Goal: Information Seeking & Learning: Learn about a topic

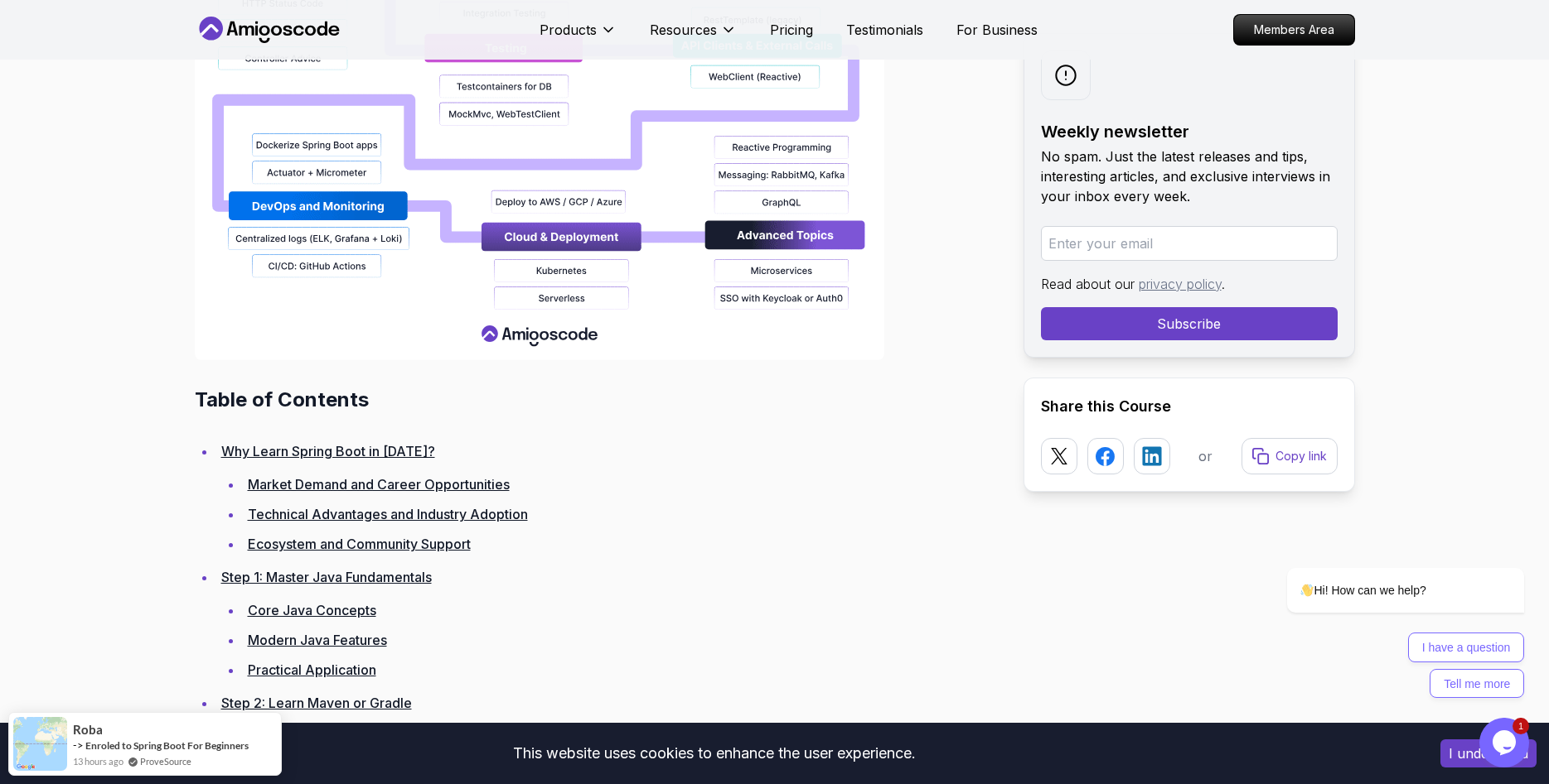
scroll to position [2028, 0]
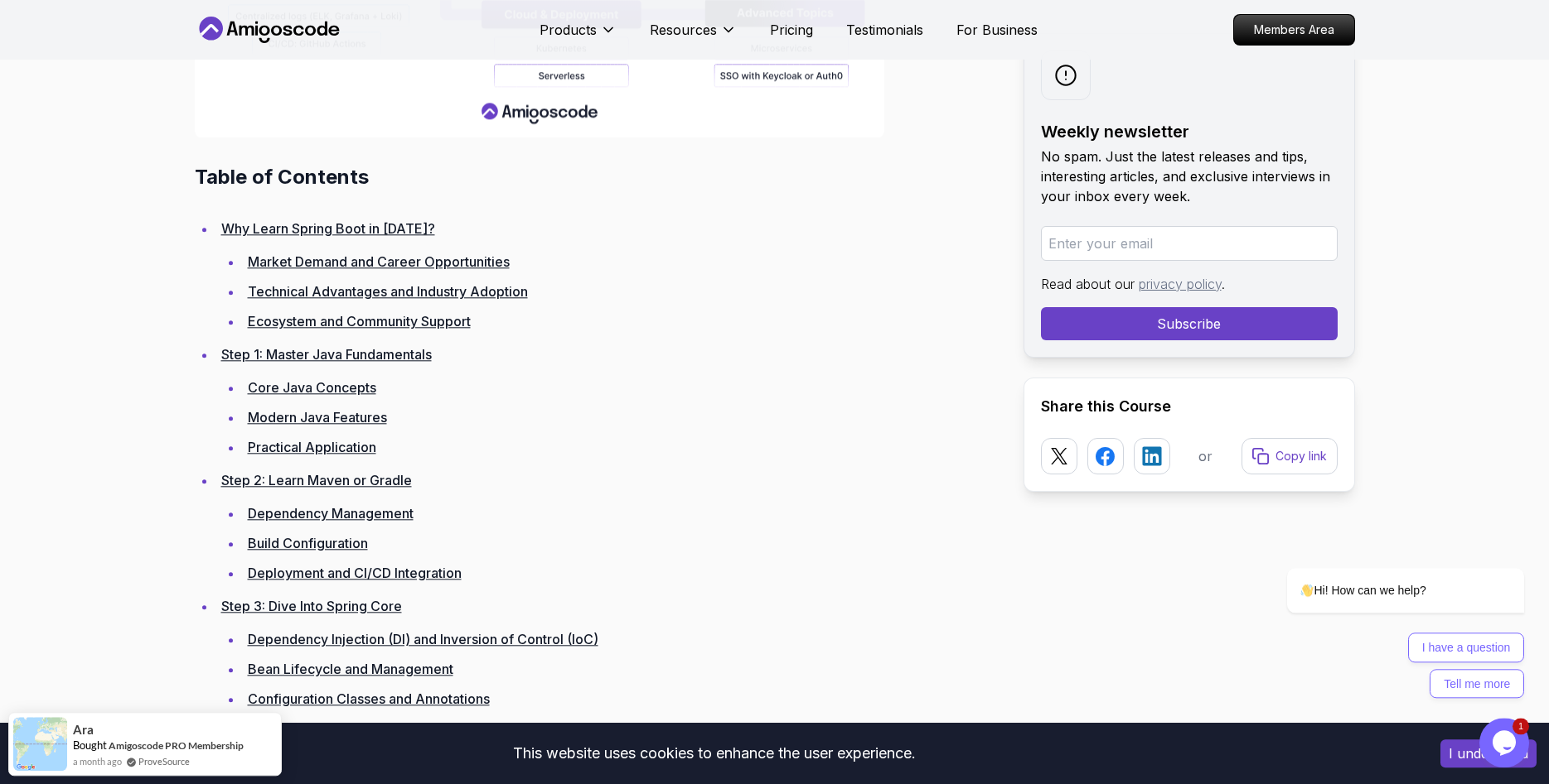
scroll to position [2197, 0]
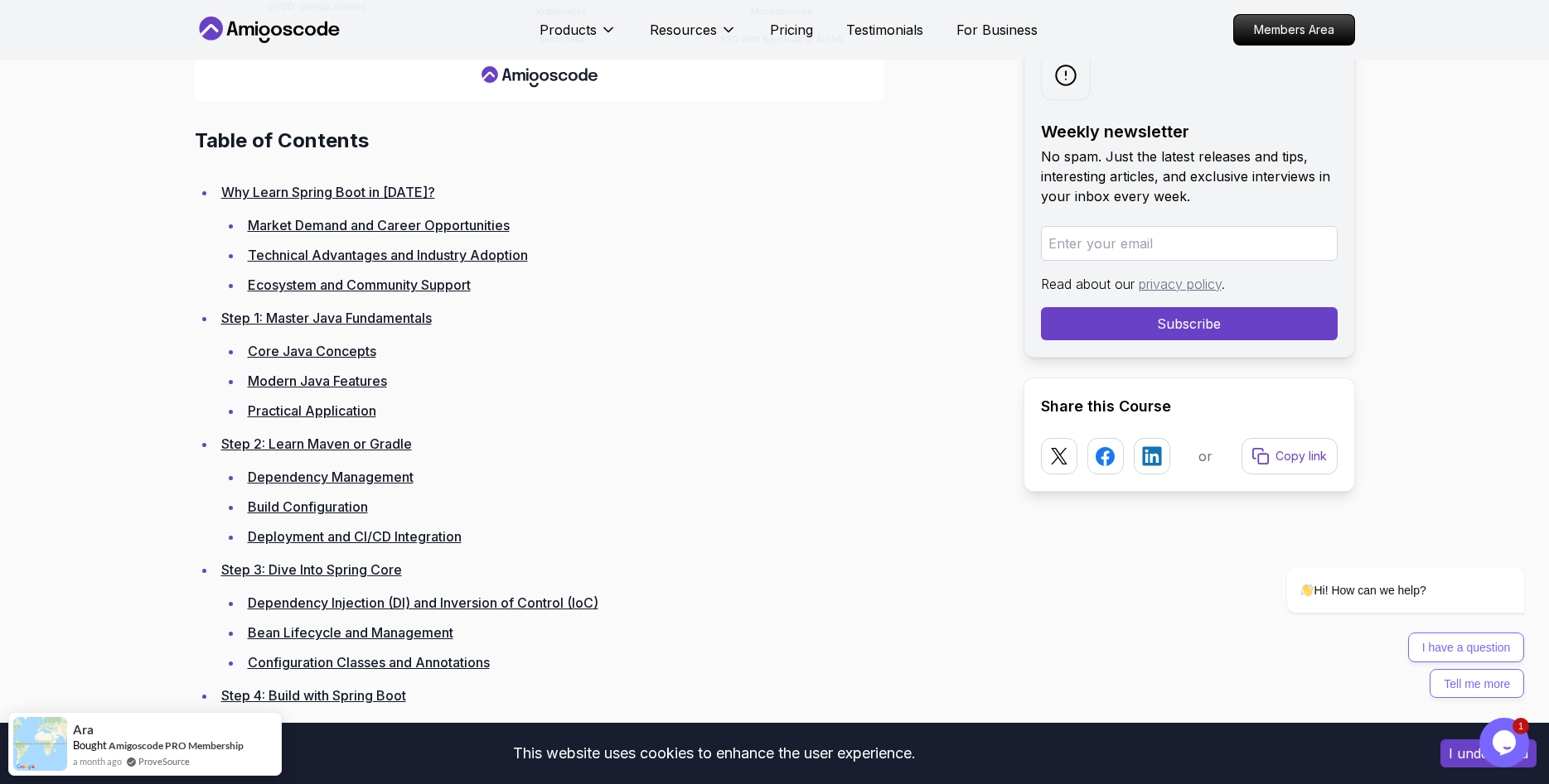
click at [371, 319] on link "Step 1: Master Java Fundamentals" at bounding box center [326, 317] width 210 height 16
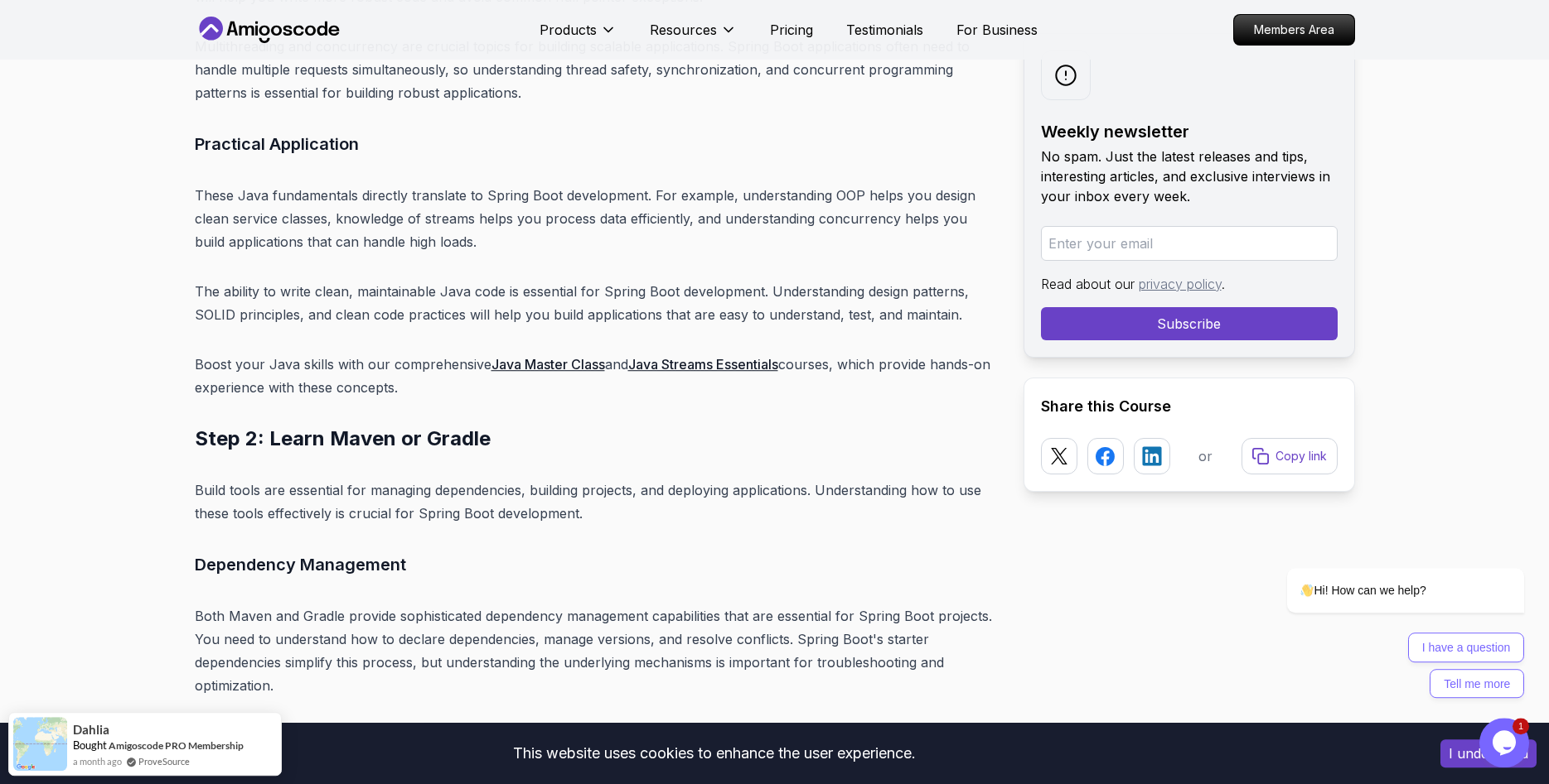
scroll to position [6261, 0]
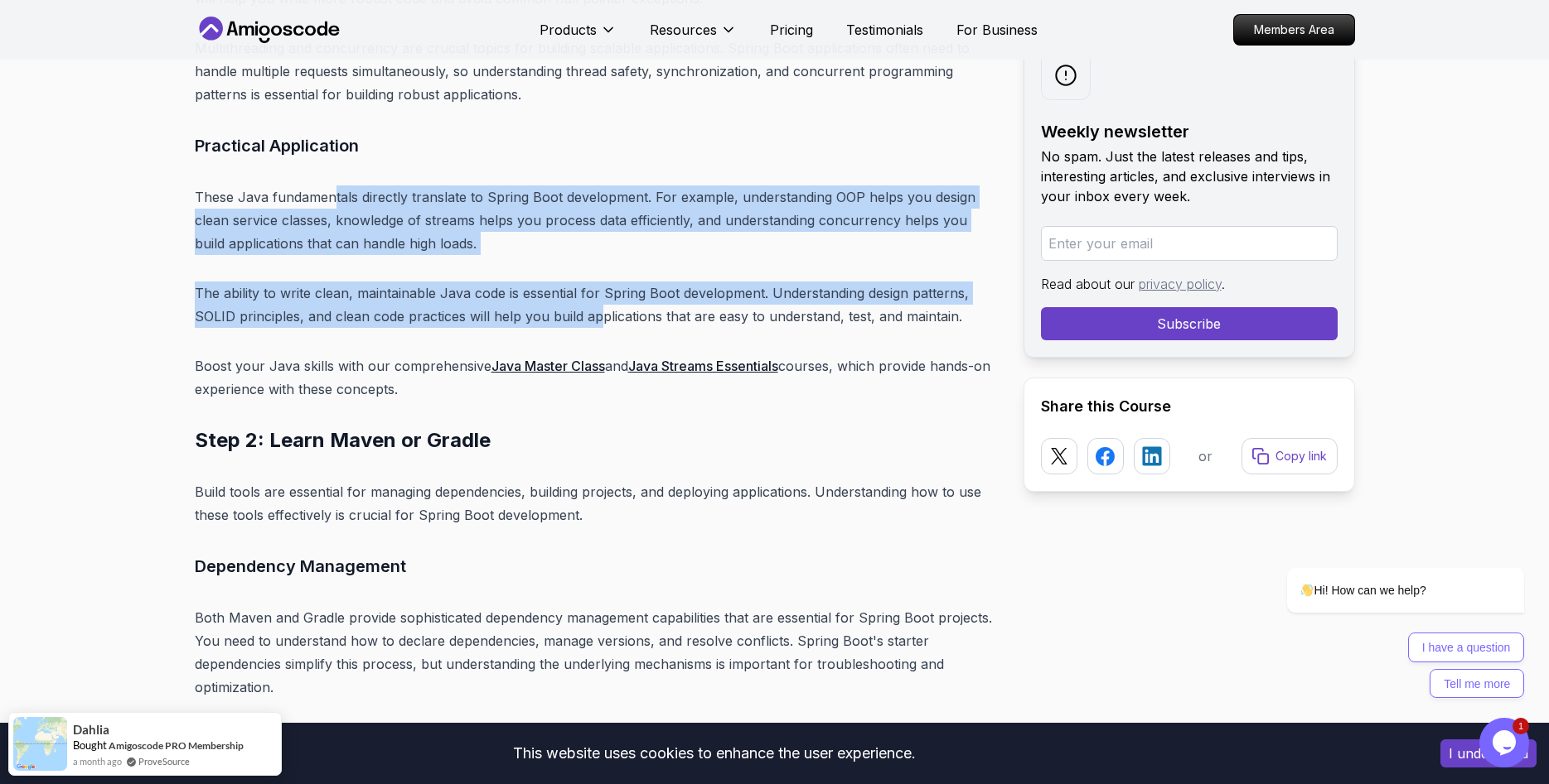
drag, startPoint x: 346, startPoint y: 168, endPoint x: 602, endPoint y: 295, distance: 285.8
click at [602, 295] on p "The ability to write clean, maintainable Java code is essential for Spring Boot…" at bounding box center [596, 304] width 803 height 47
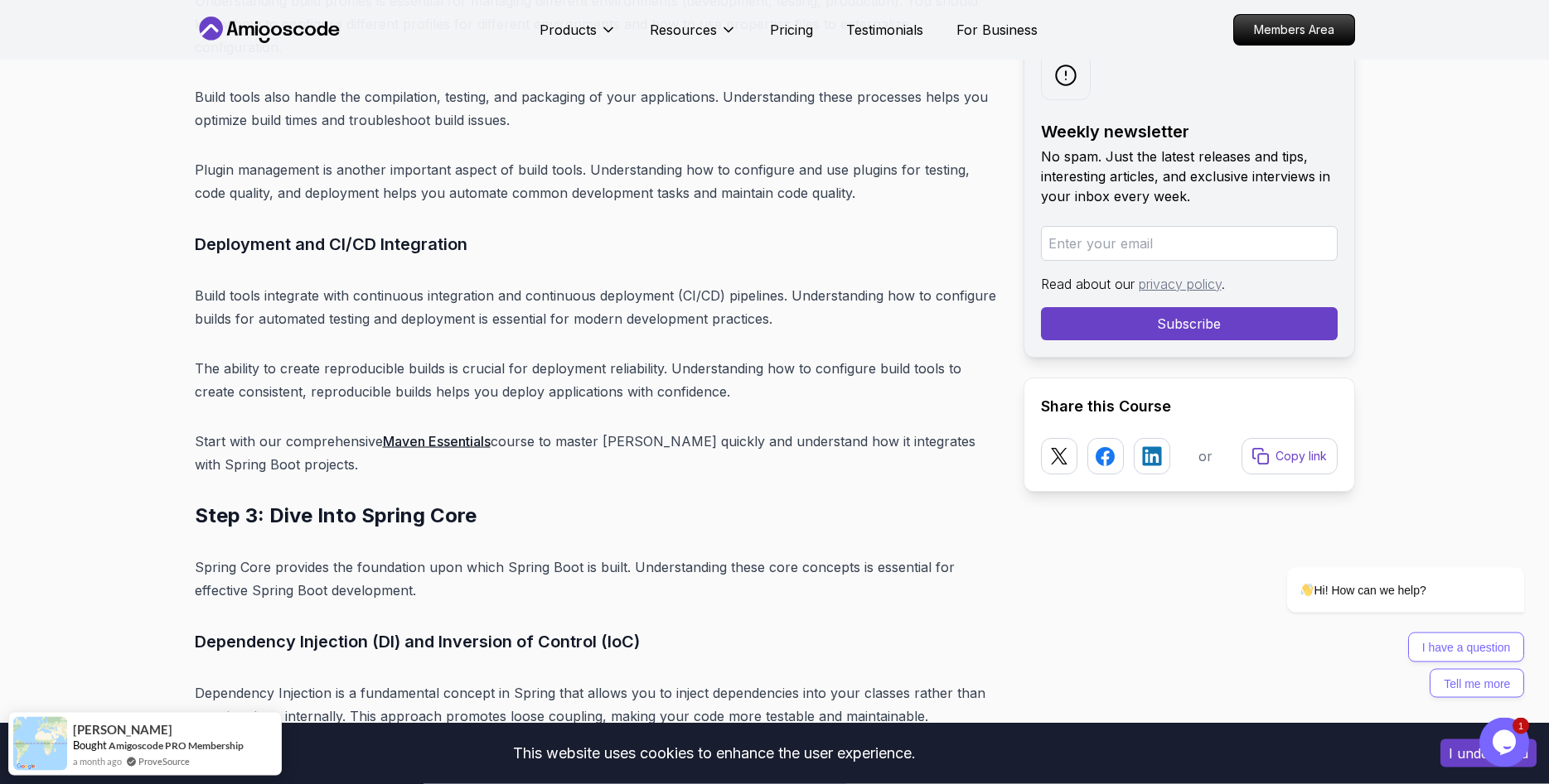
scroll to position [7275, 0]
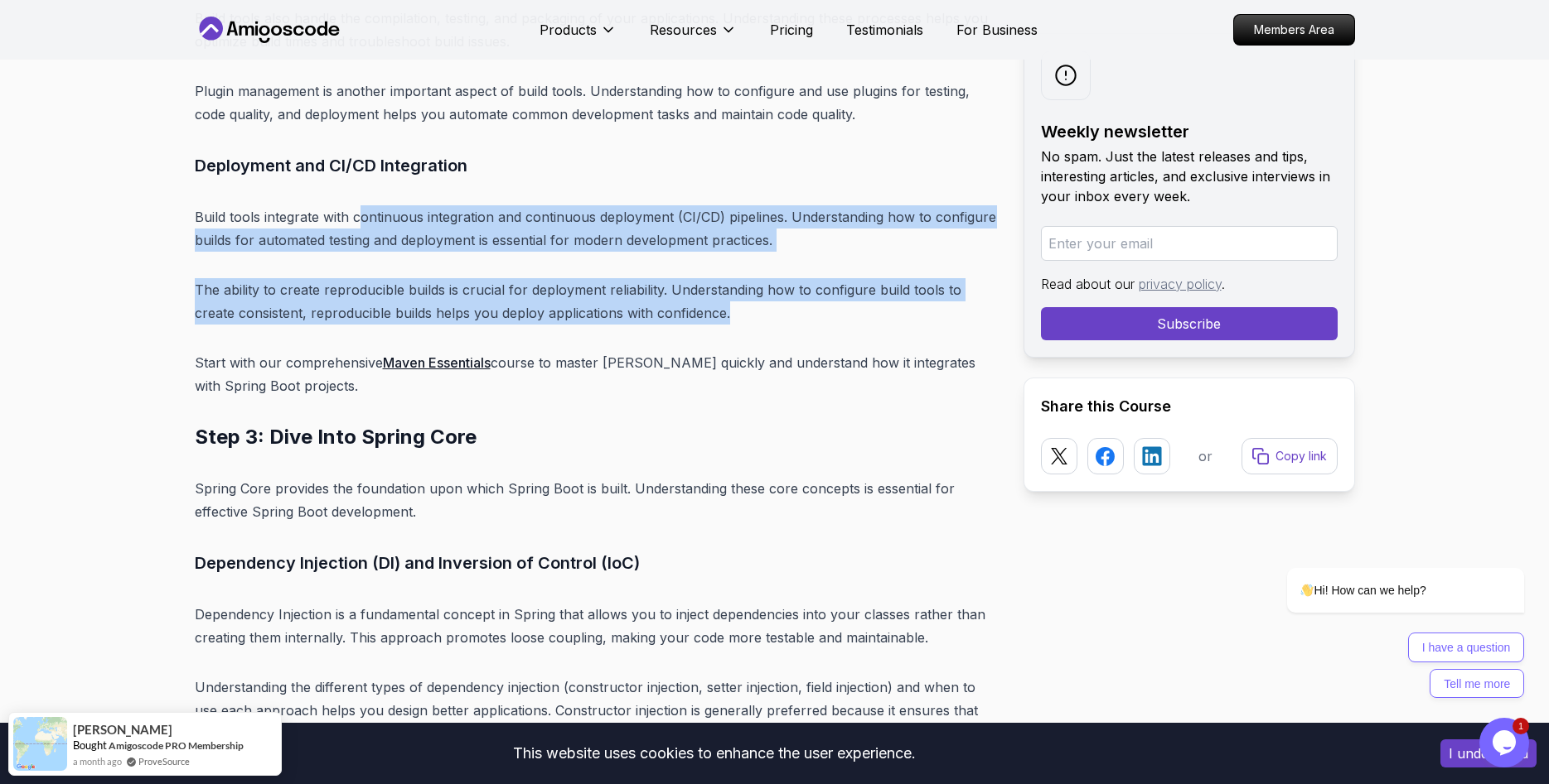
drag, startPoint x: 361, startPoint y: 178, endPoint x: 797, endPoint y: 264, distance: 444.4
click at [797, 278] on p "The ability to create reproducible builds is crucial for deployment reliability…" at bounding box center [596, 301] width 803 height 47
drag, startPoint x: 702, startPoint y: 260, endPoint x: 192, endPoint y: 175, distance: 517.0
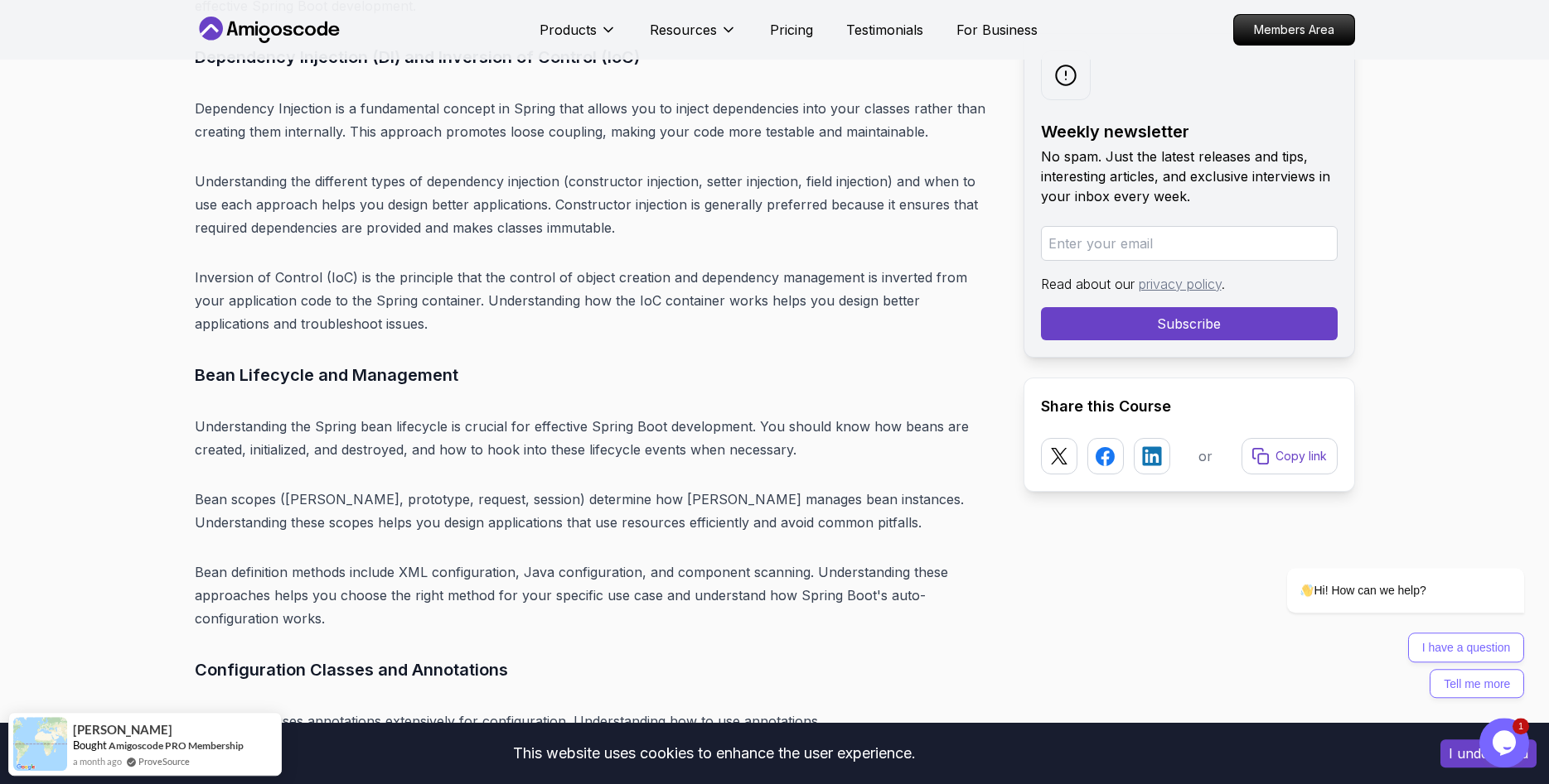
scroll to position [7781, 0]
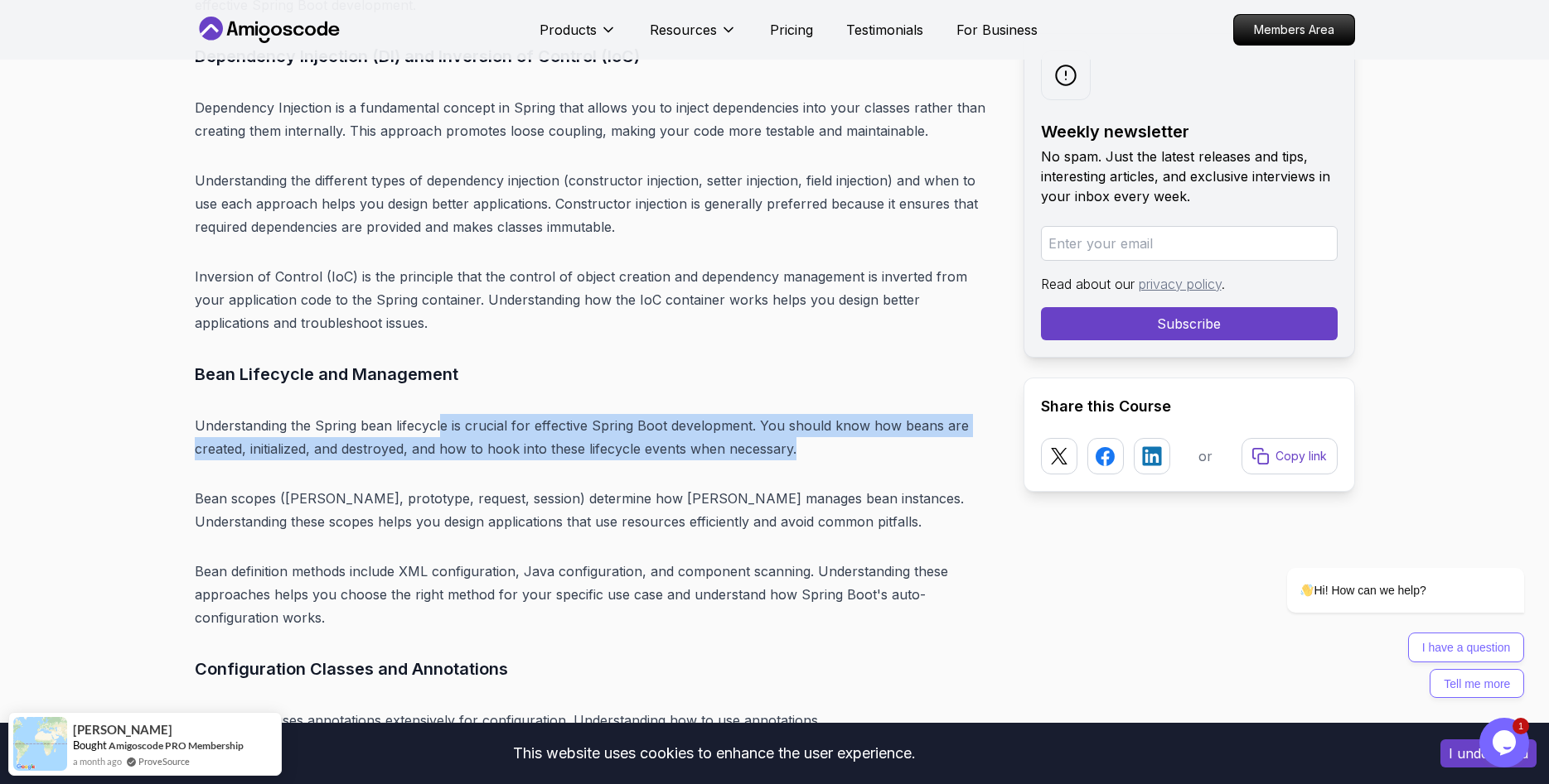
drag, startPoint x: 455, startPoint y: 377, endPoint x: 805, endPoint y: 422, distance: 352.9
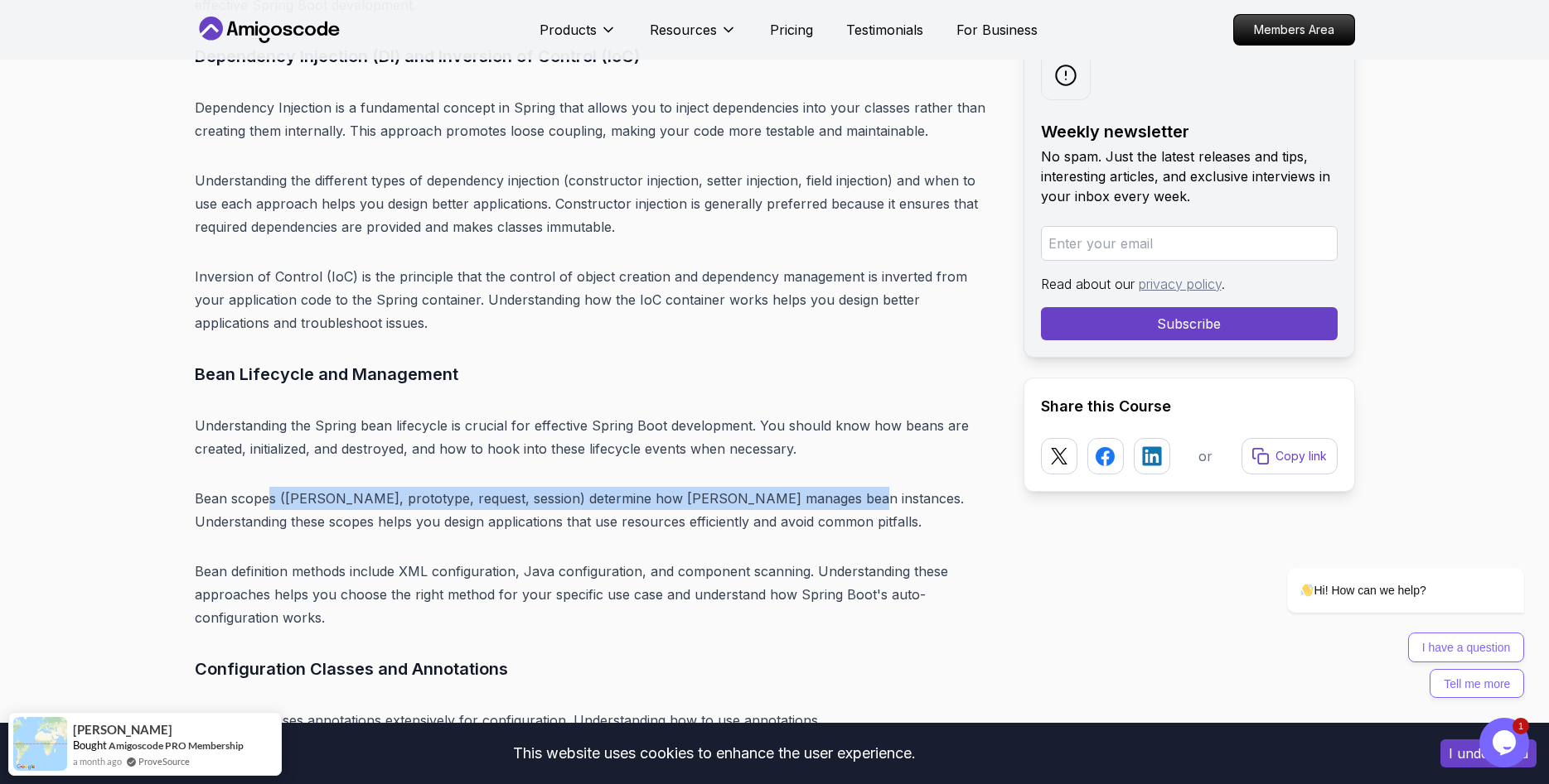
drag, startPoint x: 287, startPoint y: 453, endPoint x: 827, endPoint y: 457, distance: 540.0
click at [827, 488] on p "Bean scopes ([PERSON_NAME], prototype, request, session) determine how [PERSON_…" at bounding box center [596, 510] width 803 height 47
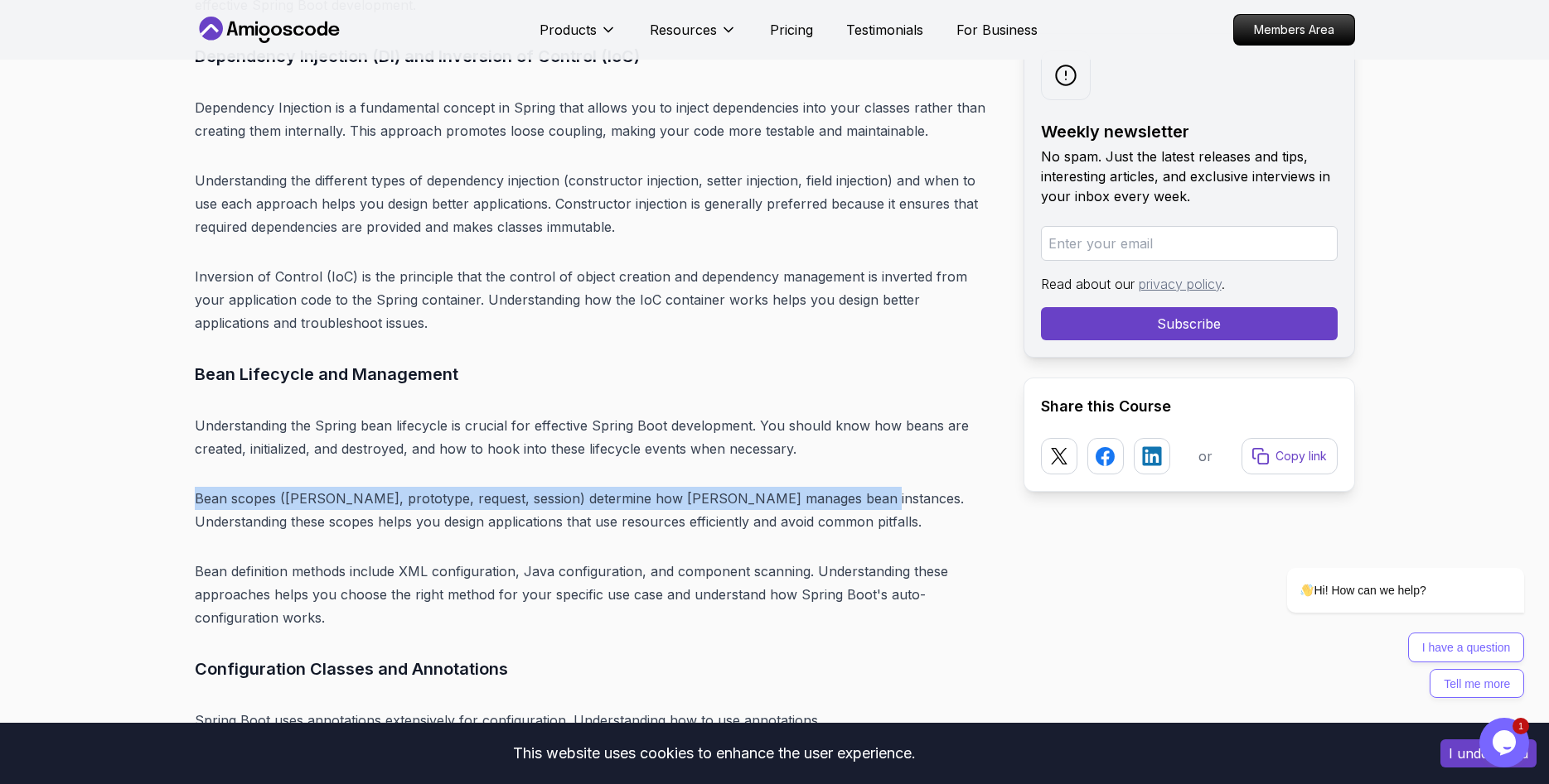
drag, startPoint x: 830, startPoint y: 457, endPoint x: 182, endPoint y: 451, distance: 648.0
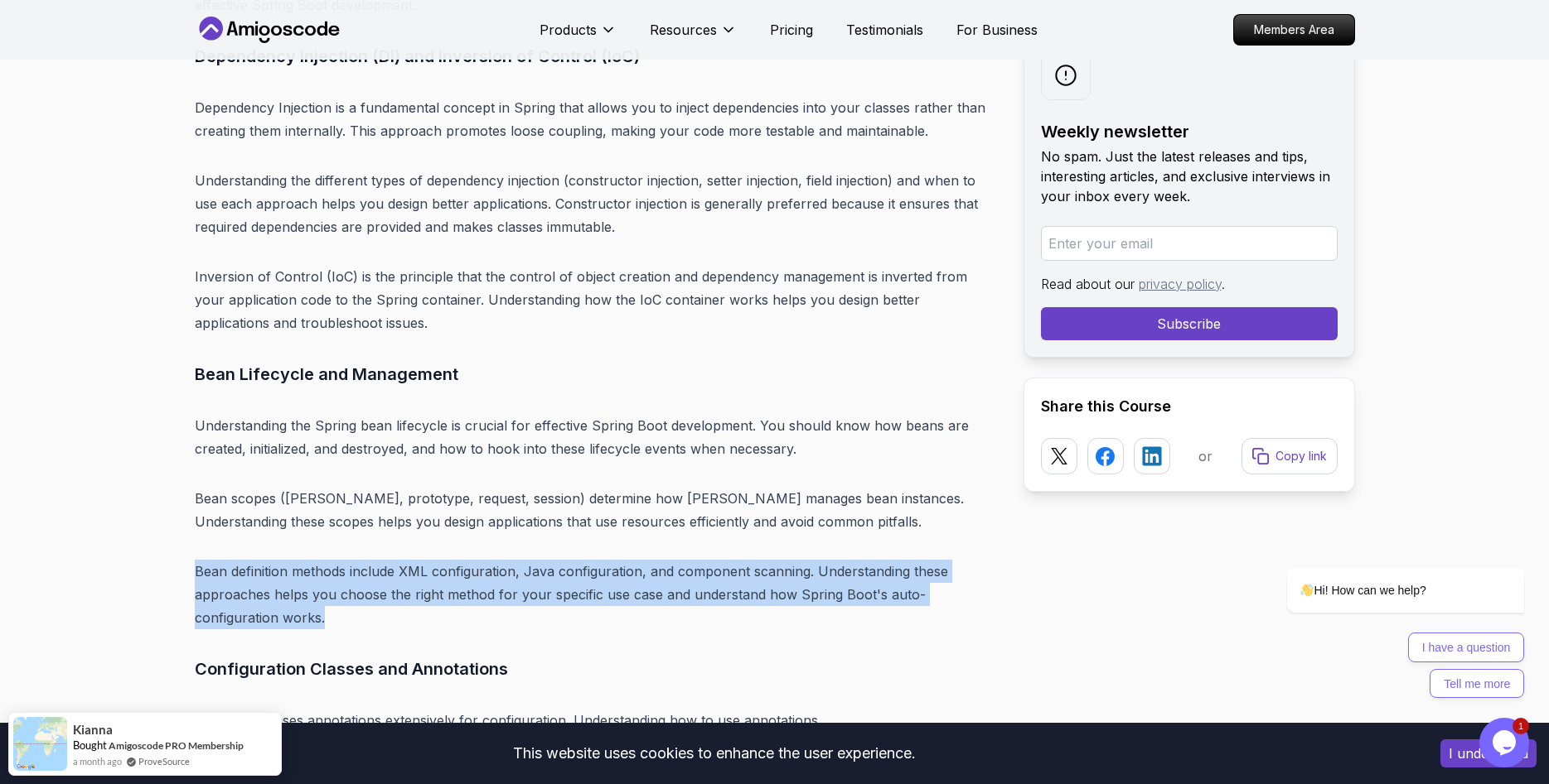
drag, startPoint x: 203, startPoint y: 519, endPoint x: 804, endPoint y: 584, distance: 604.5
click at [830, 564] on p "Bean definition methods include XML configuration, Java configuration, and comp…" at bounding box center [596, 594] width 803 height 69
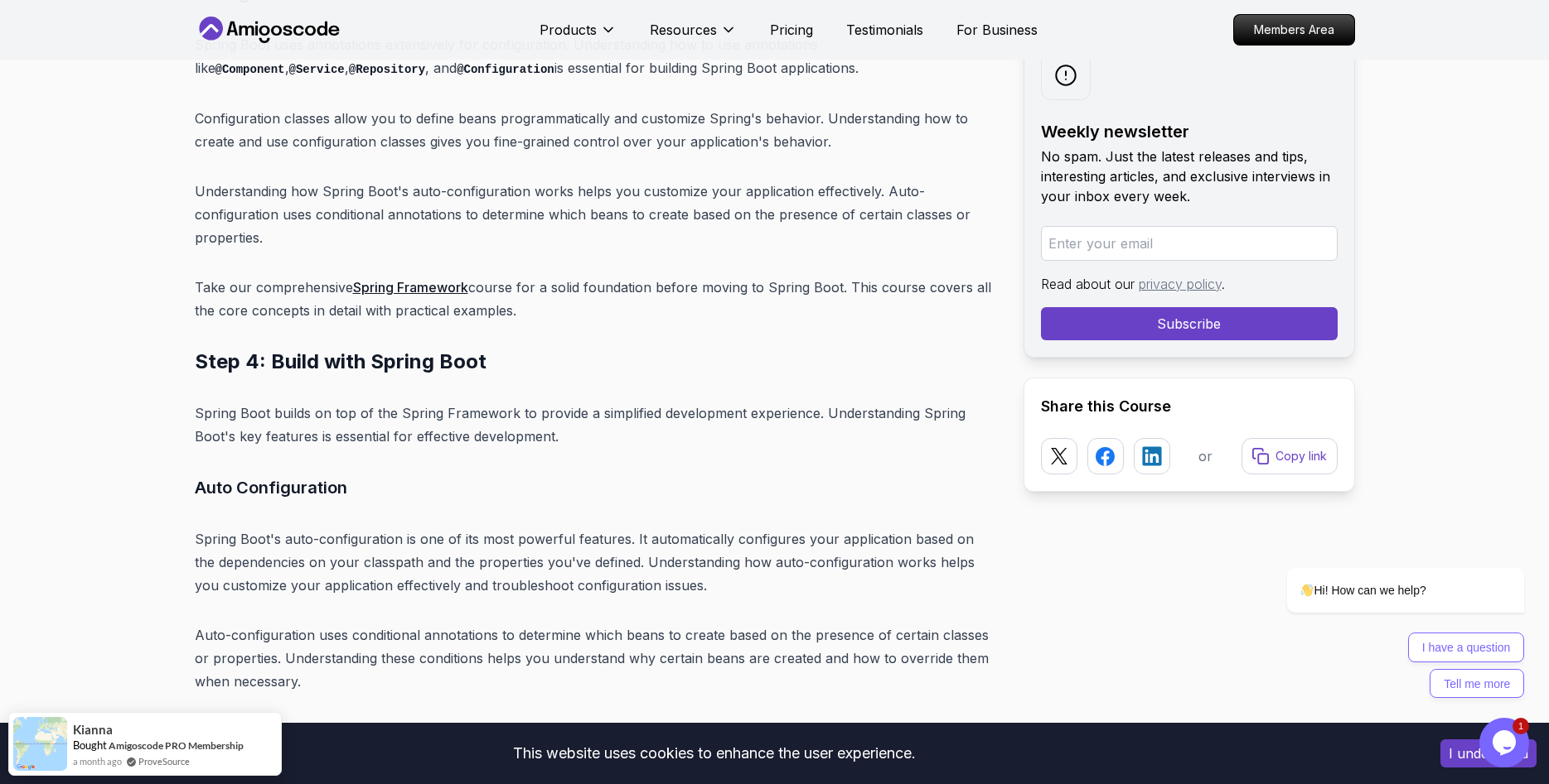
scroll to position [8289, 0]
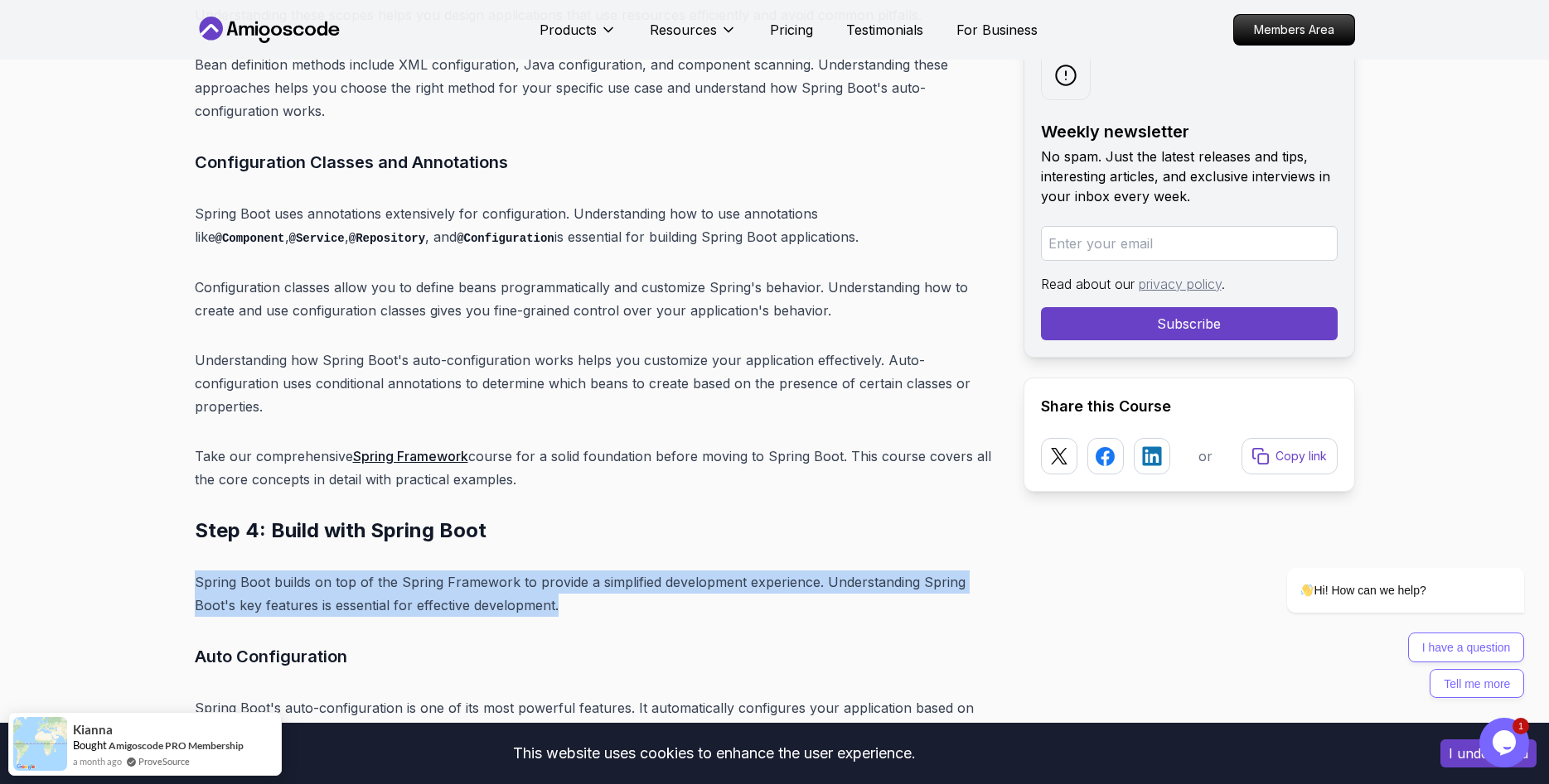
drag, startPoint x: 187, startPoint y: 532, endPoint x: 594, endPoint y: 549, distance: 407.4
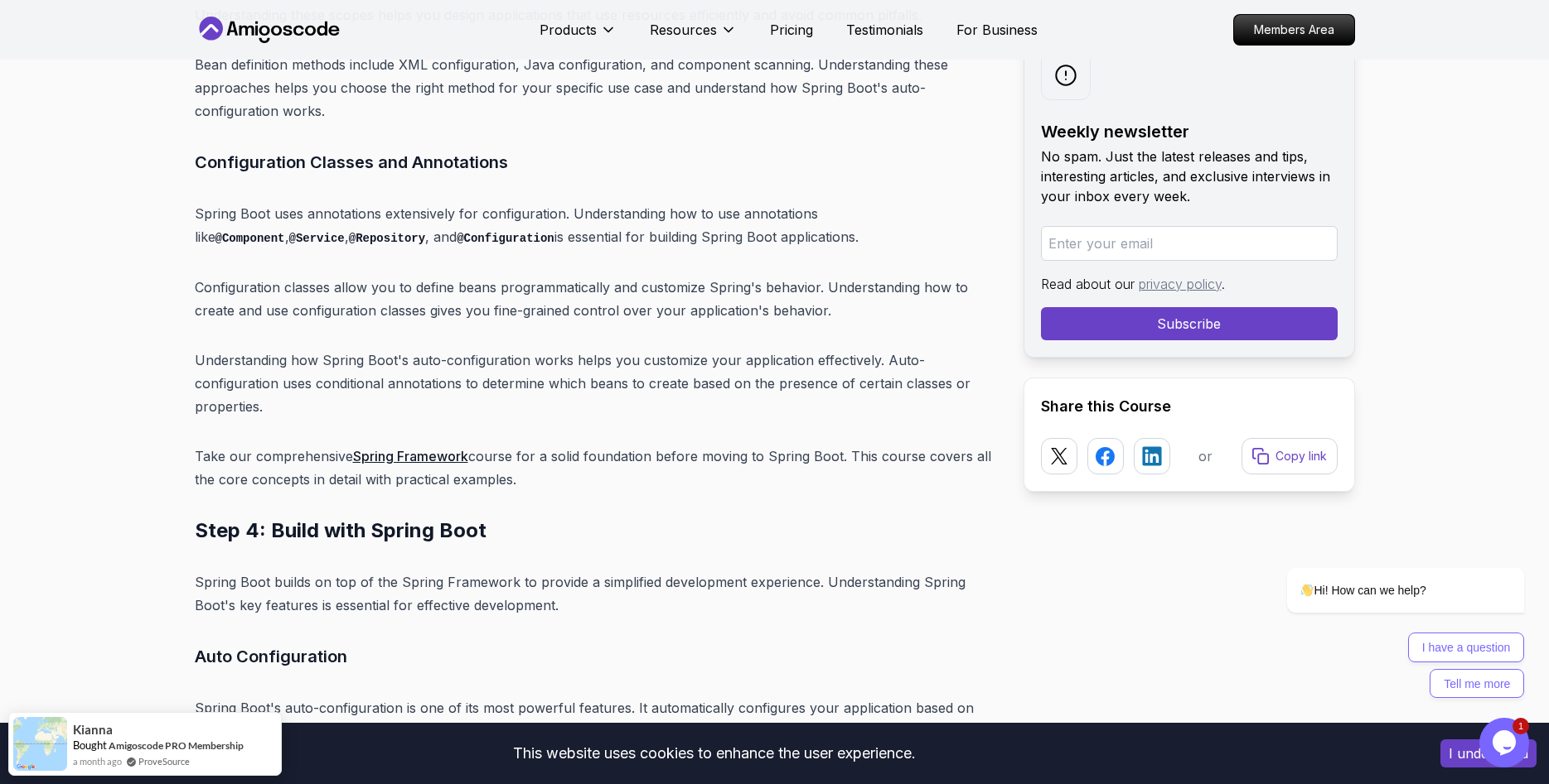
click at [594, 571] on p "Spring Boot builds on top of the Spring Framework to provide a simplified devel…" at bounding box center [596, 594] width 803 height 47
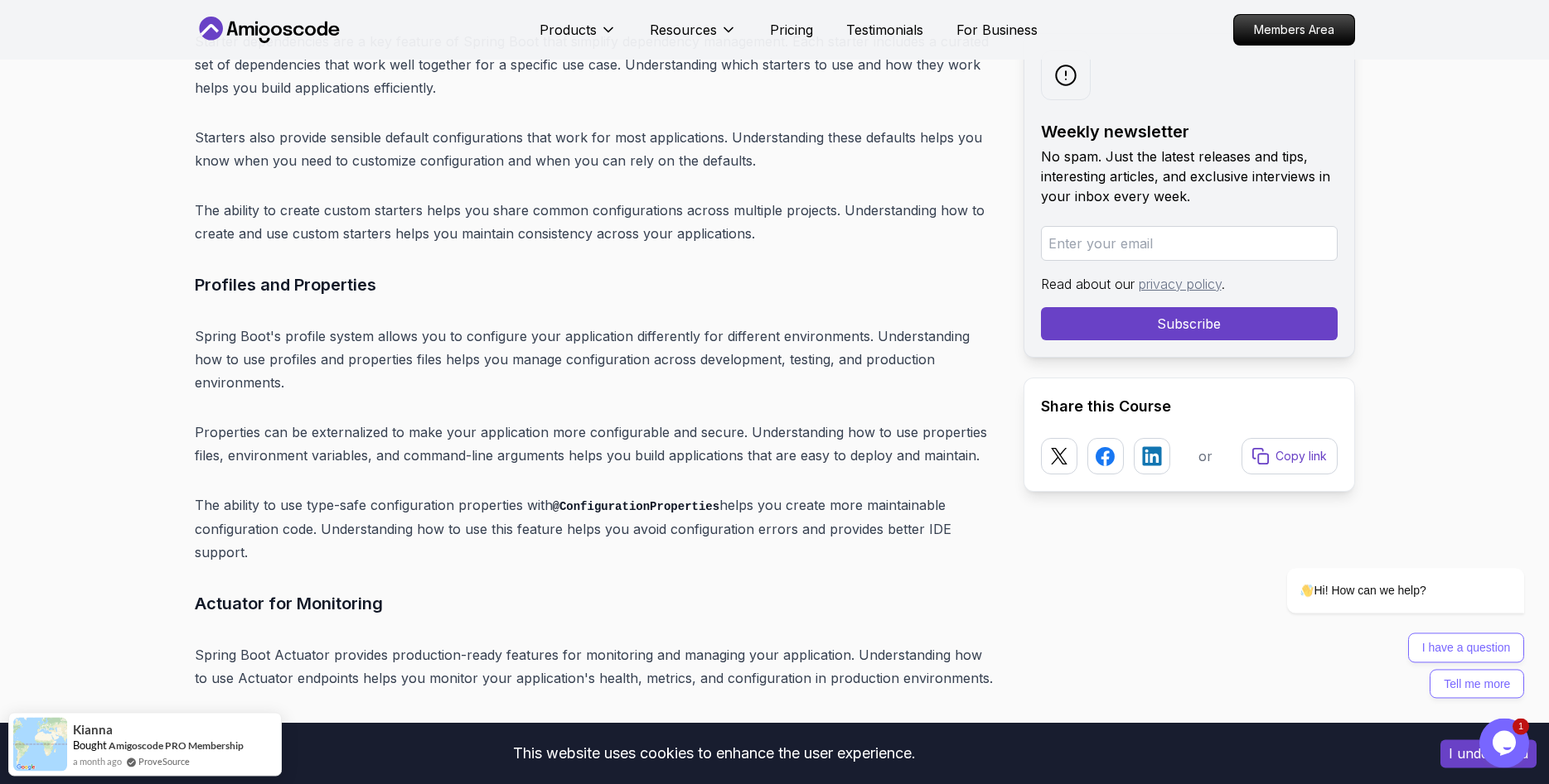
scroll to position [9303, 0]
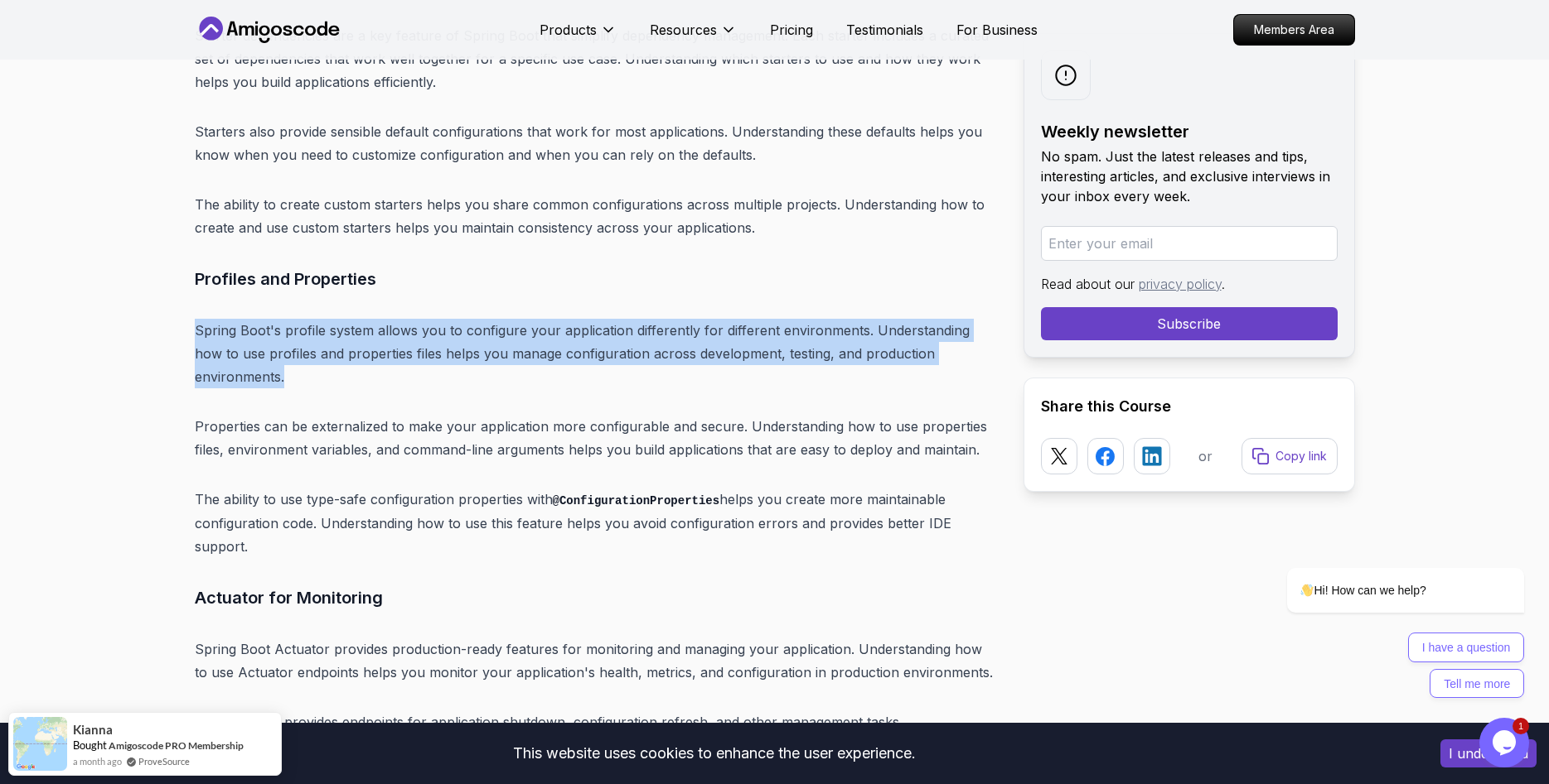
drag, startPoint x: 185, startPoint y: 281, endPoint x: 1003, endPoint y: 307, distance: 818.4
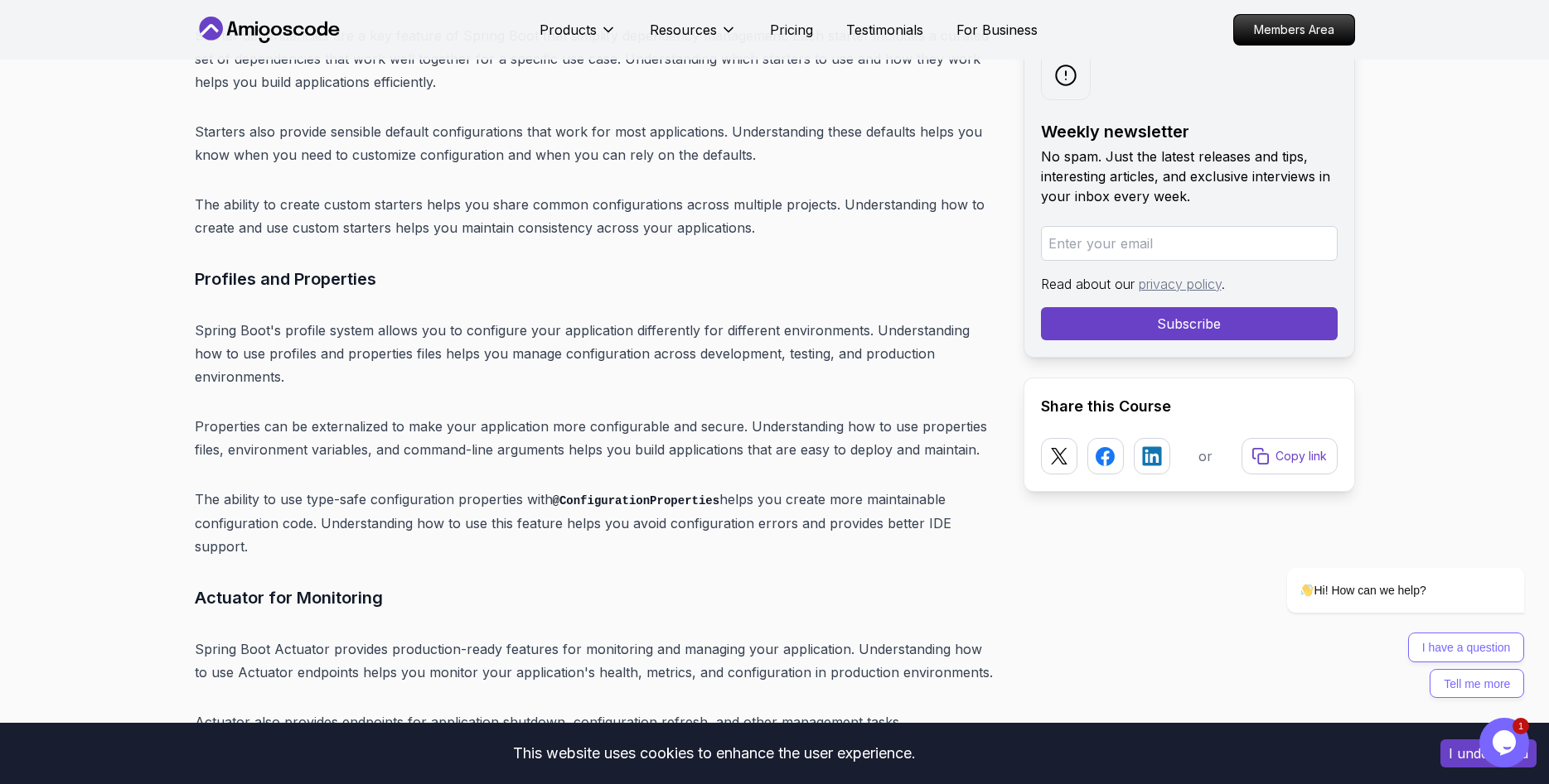
click at [601, 415] on p "Properties can be externalized to make your application more configurable and s…" at bounding box center [596, 438] width 803 height 47
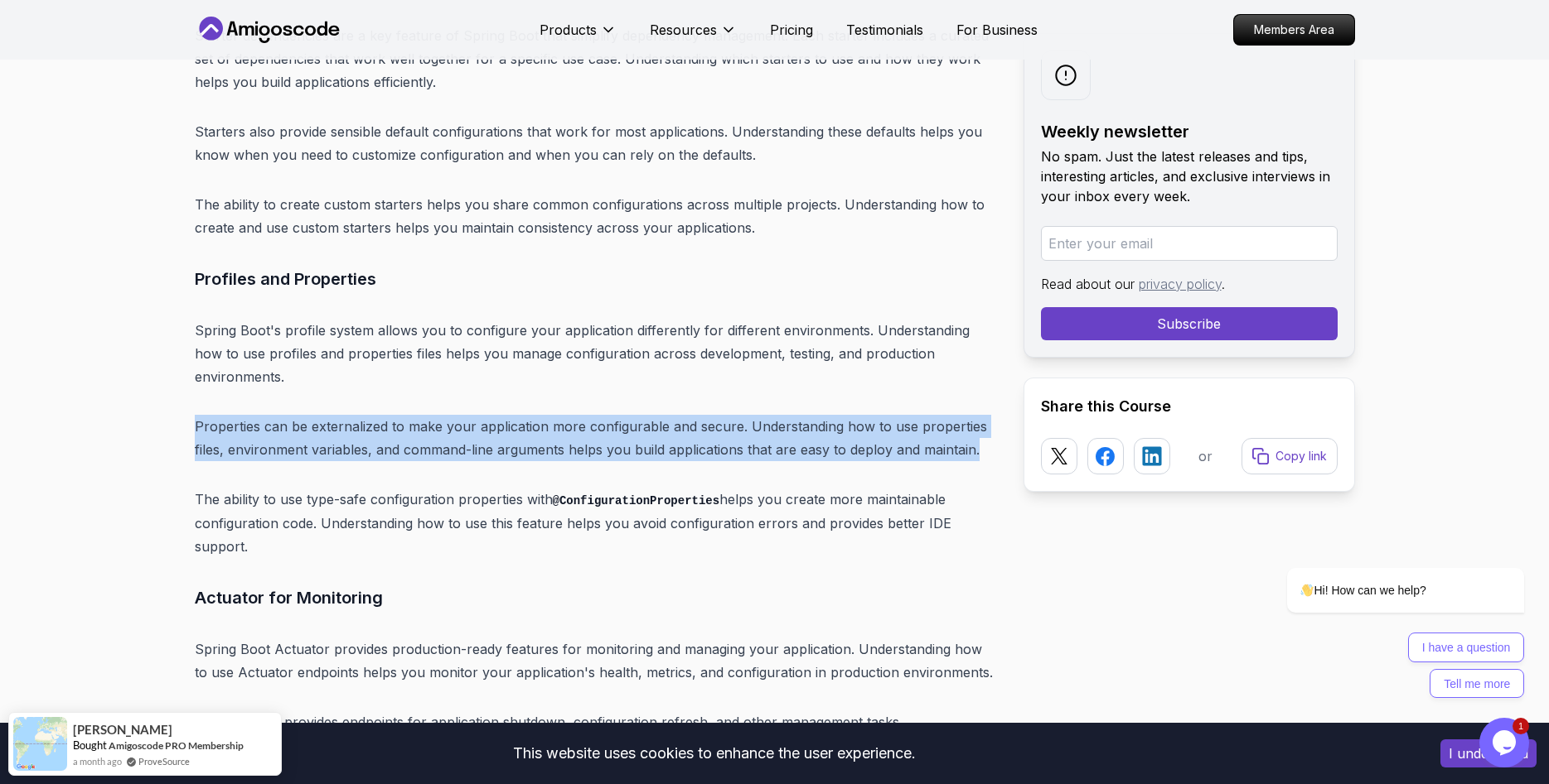
drag, startPoint x: 194, startPoint y: 355, endPoint x: 981, endPoint y: 377, distance: 787.3
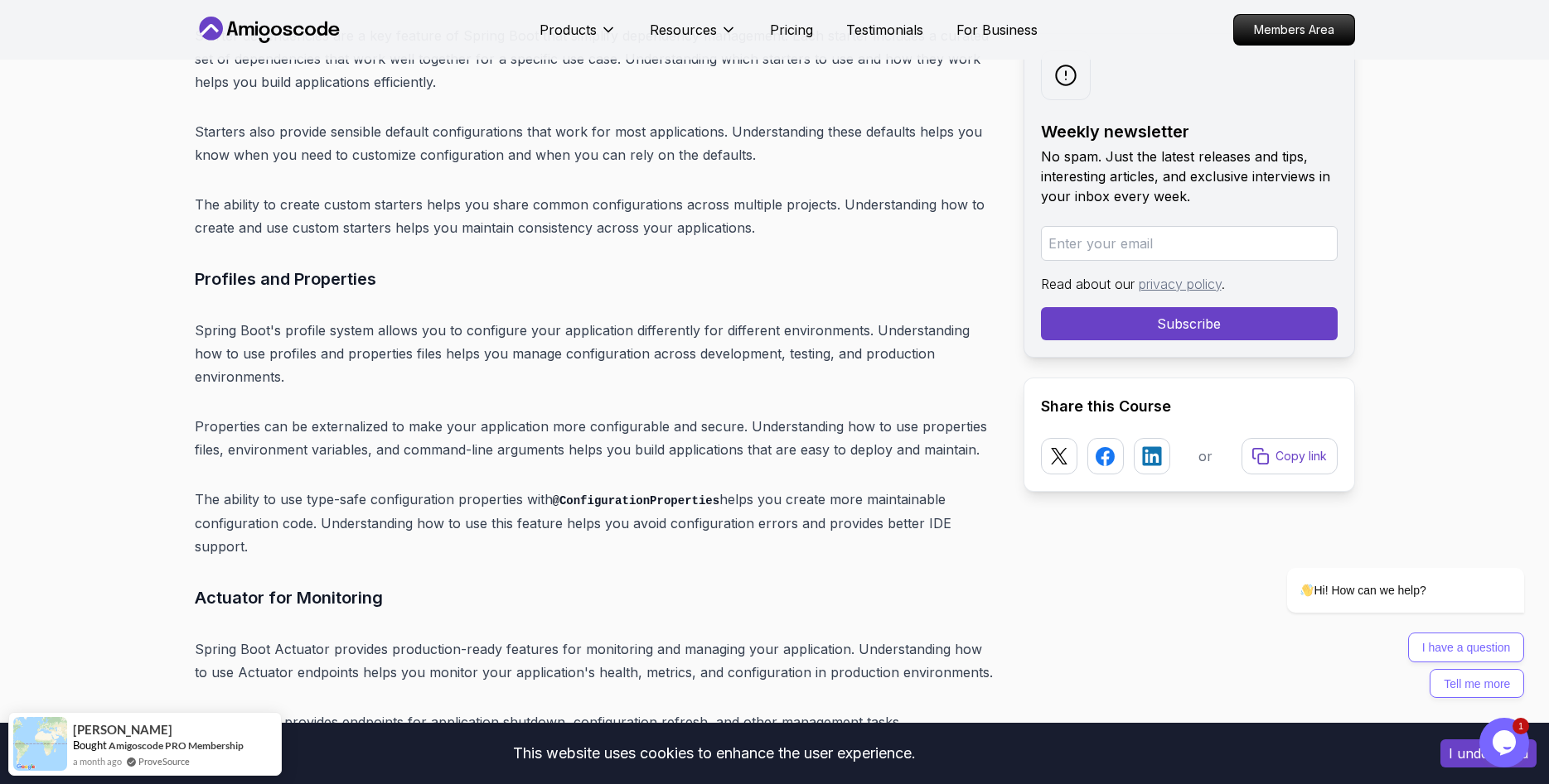
click at [981, 415] on p "Properties can be externalized to make your application more configurable and s…" at bounding box center [596, 438] width 803 height 47
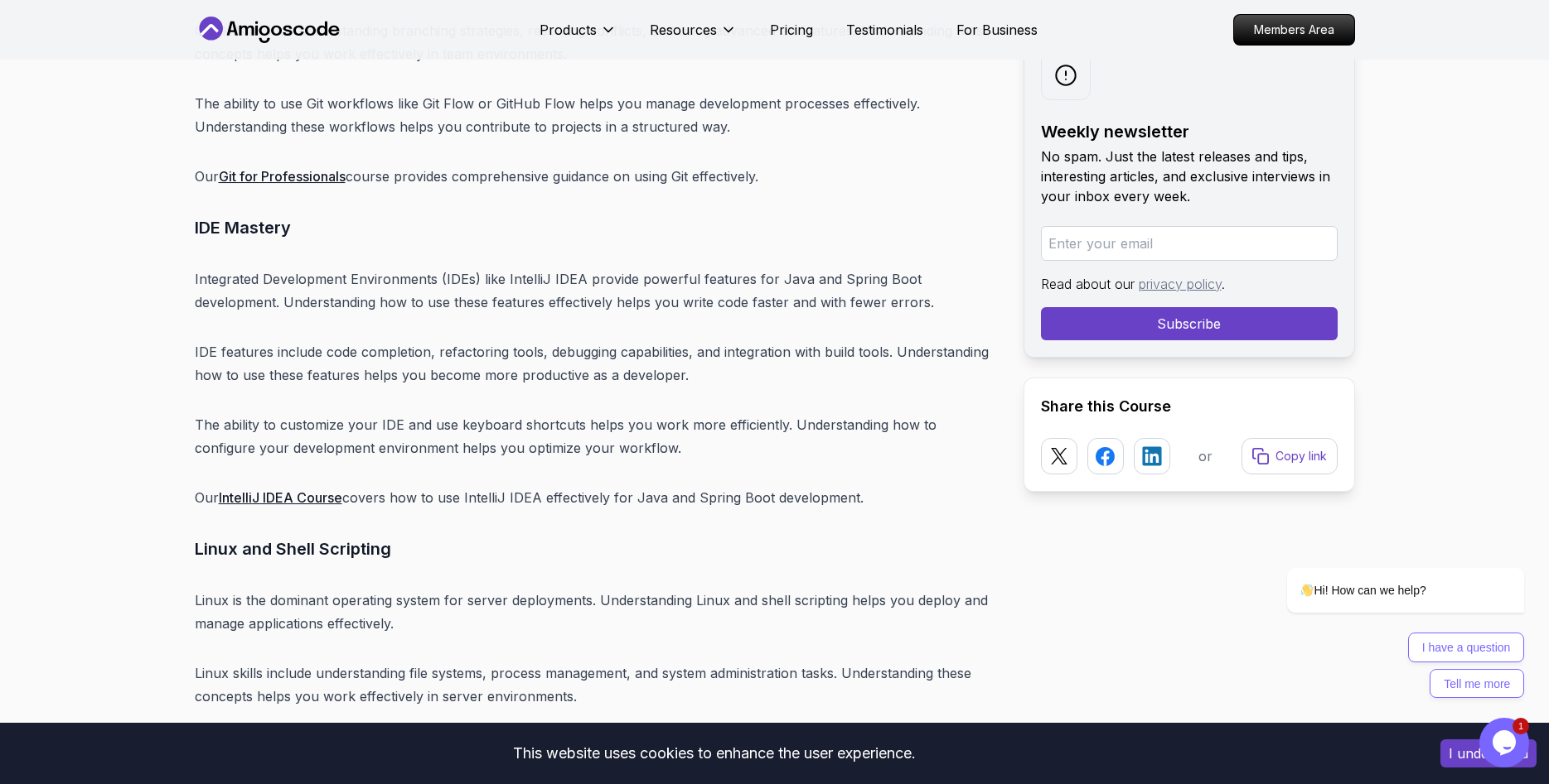
scroll to position [19948, 0]
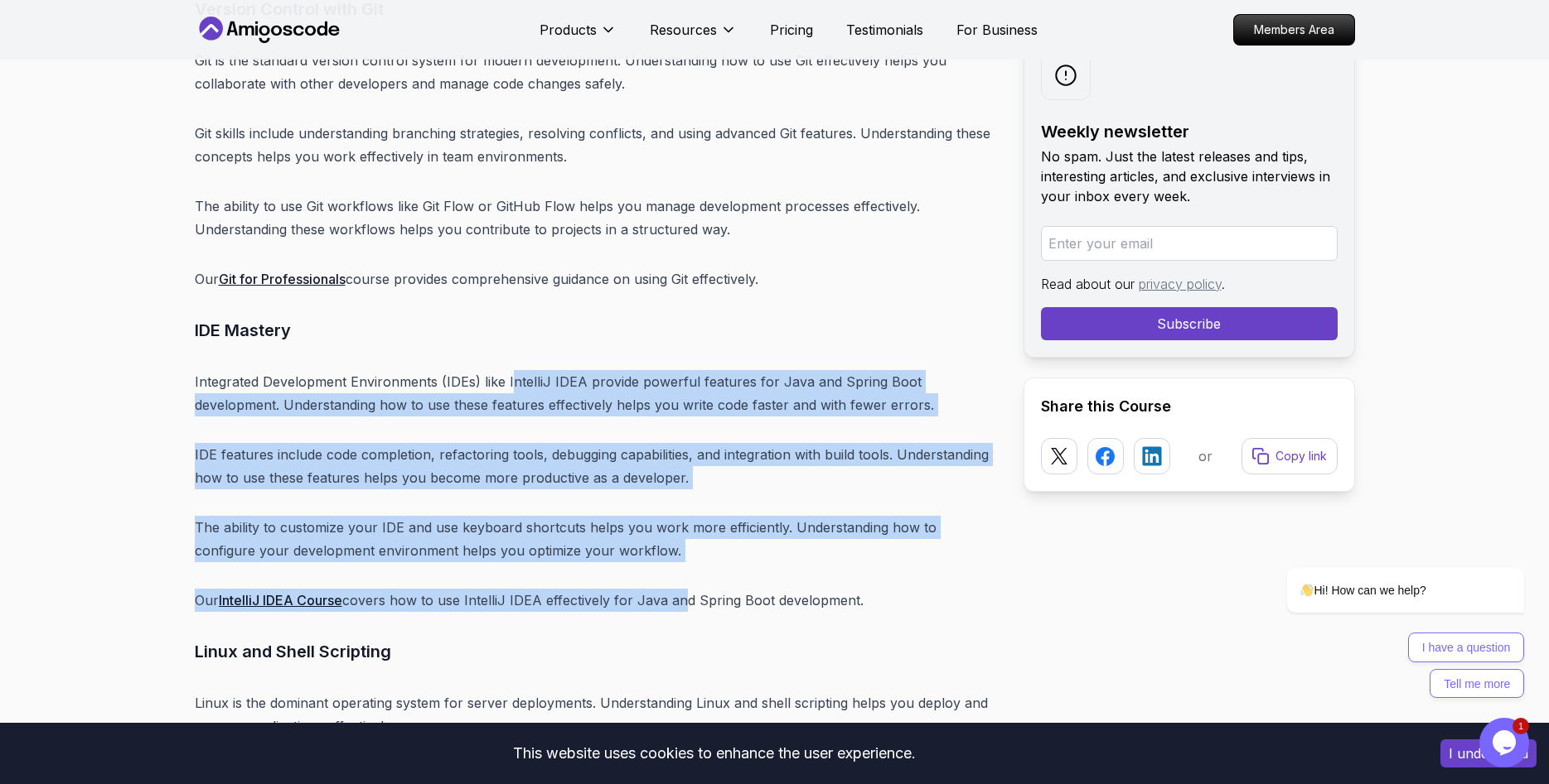
drag, startPoint x: 526, startPoint y: 246, endPoint x: 676, endPoint y: 448, distance: 251.6
click at [676, 589] on p "Our IntelliJ IDEA Course covers how to use IntelliJ IDEA effectively for Java a…" at bounding box center [596, 601] width 803 height 23
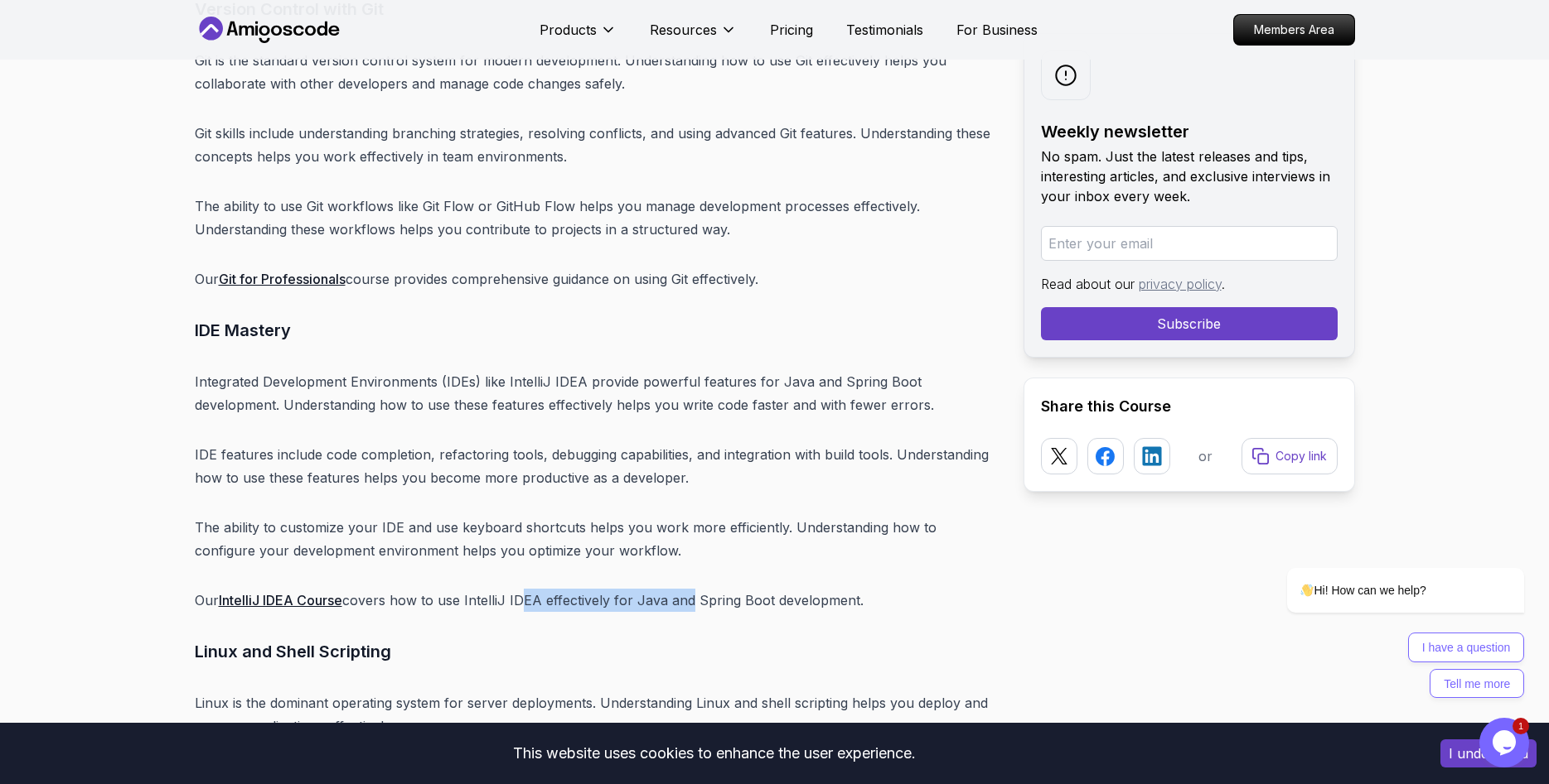
drag, startPoint x: 640, startPoint y: 452, endPoint x: 518, endPoint y: 435, distance: 123.2
drag, startPoint x: 433, startPoint y: 449, endPoint x: 804, endPoint y: 477, distance: 372.1
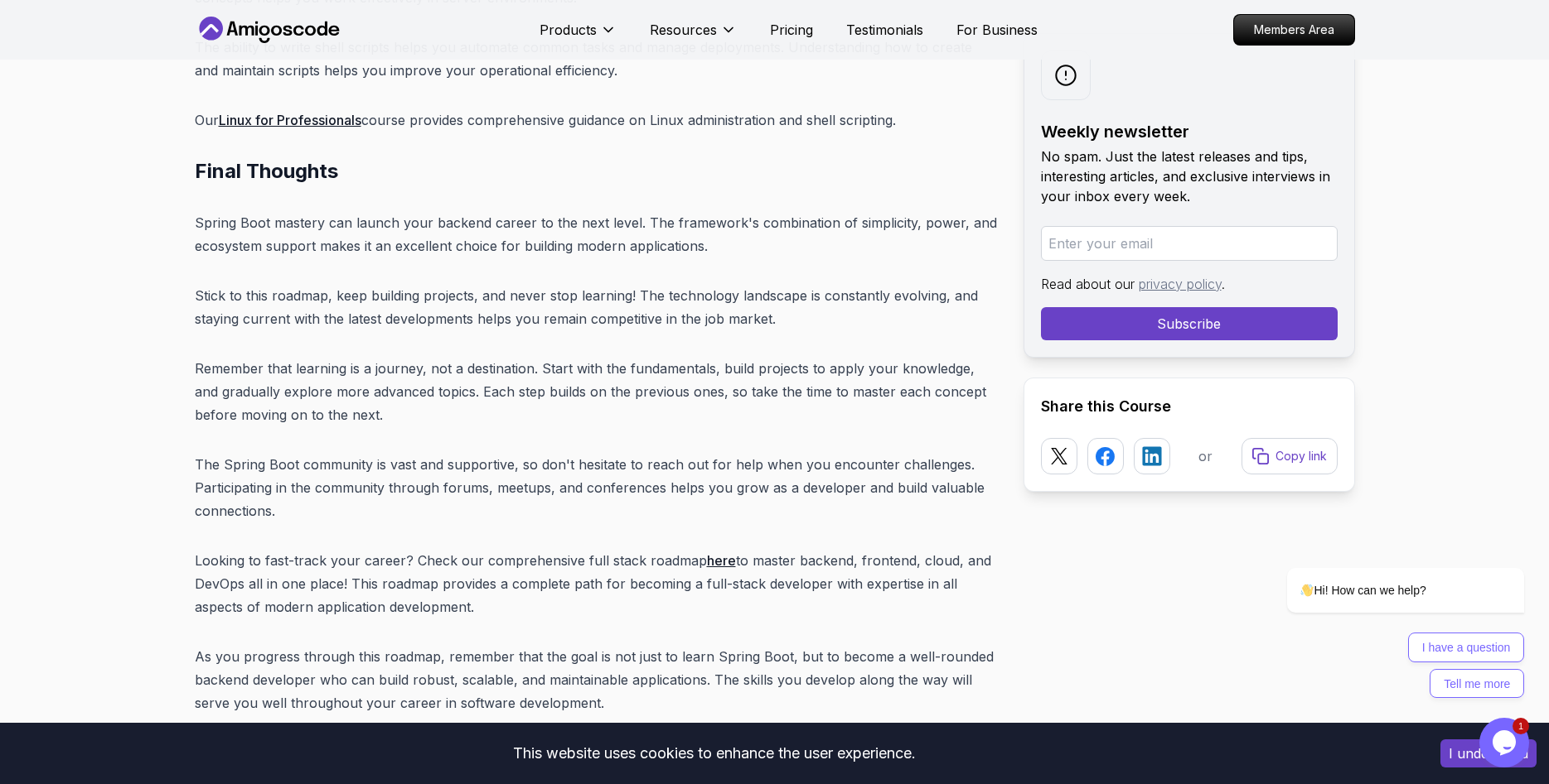
scroll to position [20793, 0]
